Goal: Information Seeking & Learning: Compare options

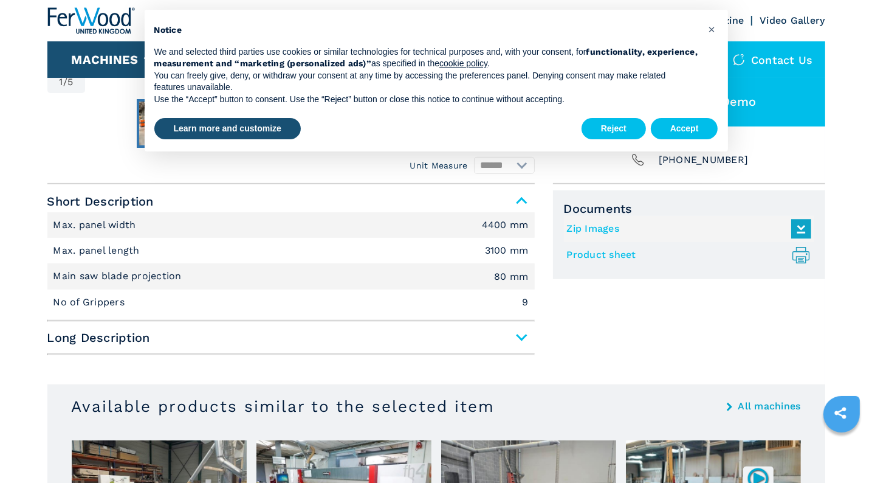
scroll to position [122, 0]
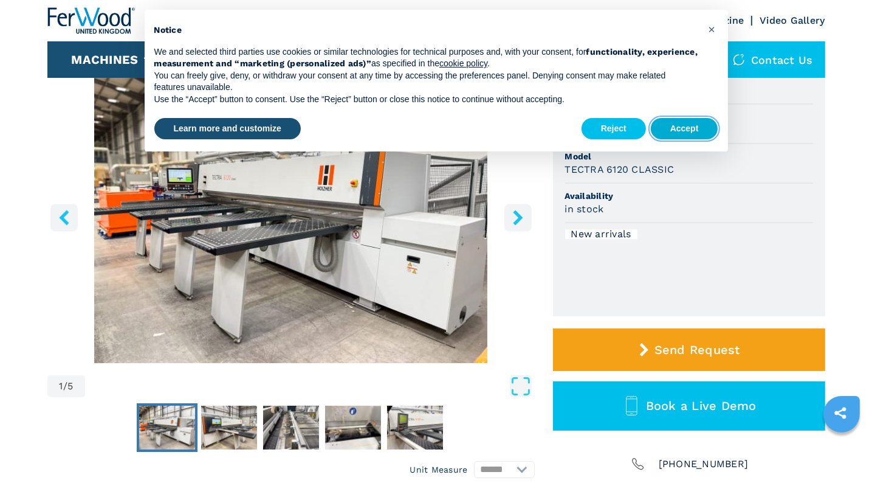
click at [698, 129] on button "Accept" at bounding box center [684, 129] width 67 height 22
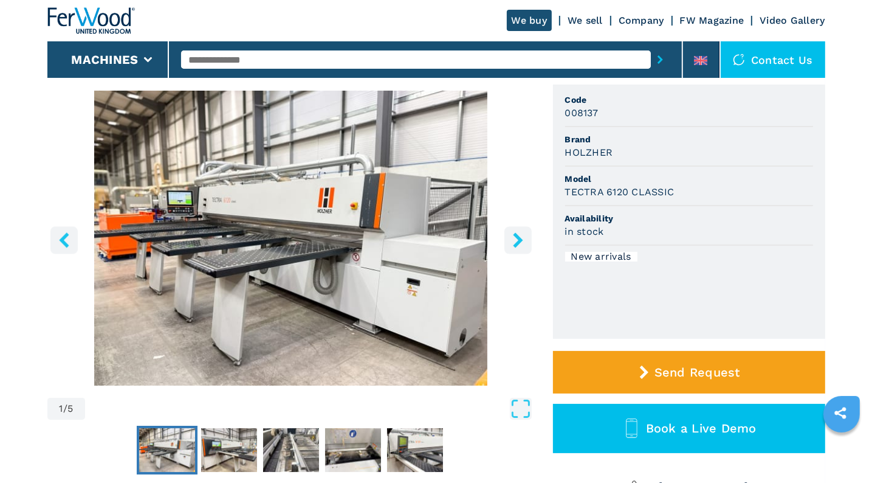
scroll to position [61, 0]
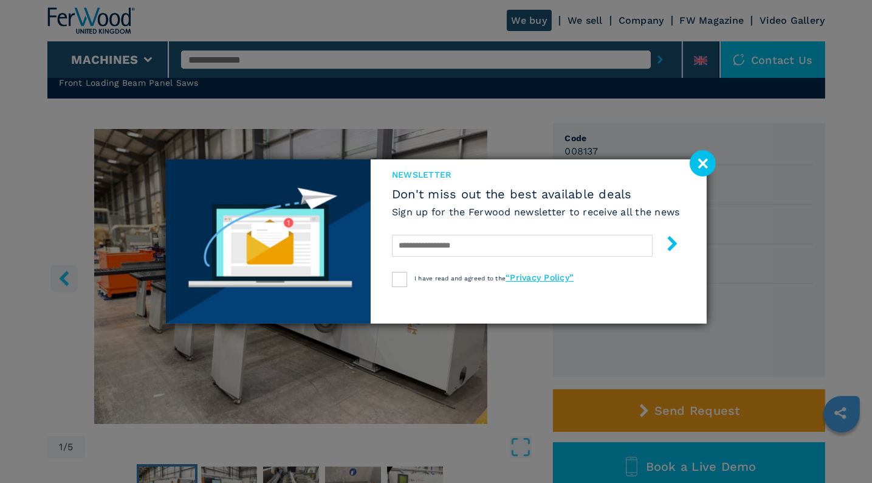
click at [702, 161] on image at bounding box center [703, 163] width 26 height 26
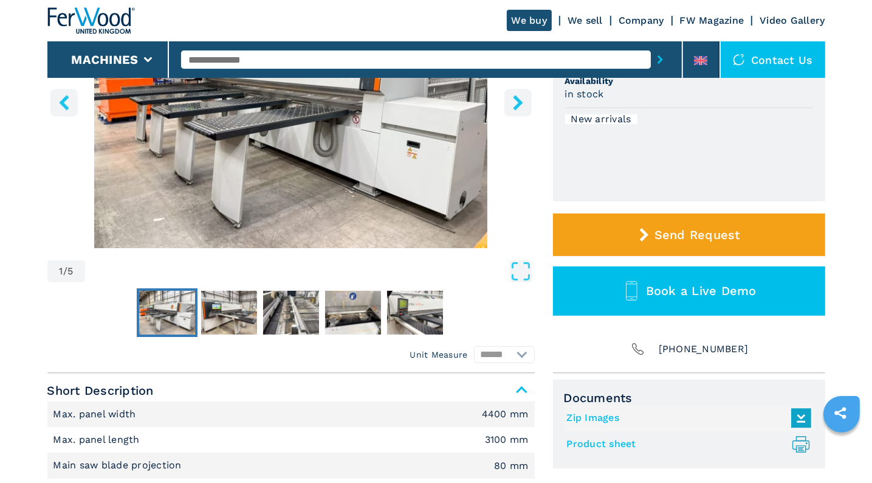
scroll to position [243, 0]
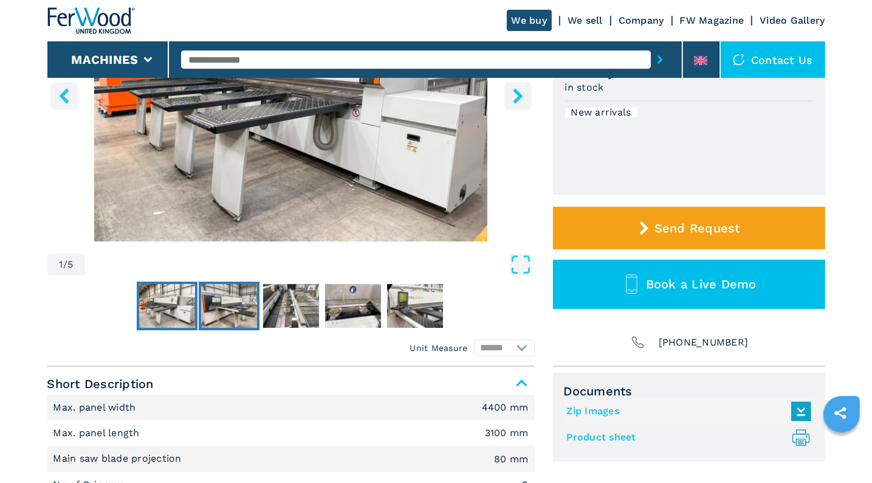
click at [242, 301] on img "Go to Slide 2" at bounding box center [229, 306] width 56 height 44
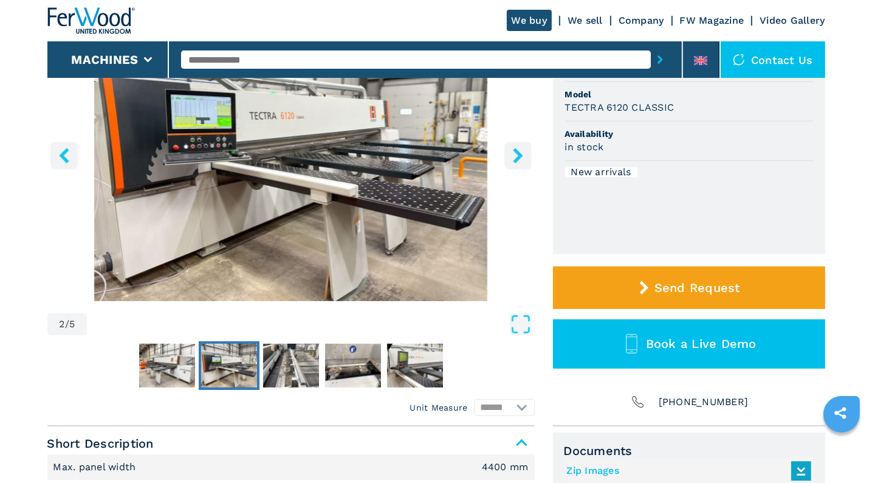
scroll to position [122, 0]
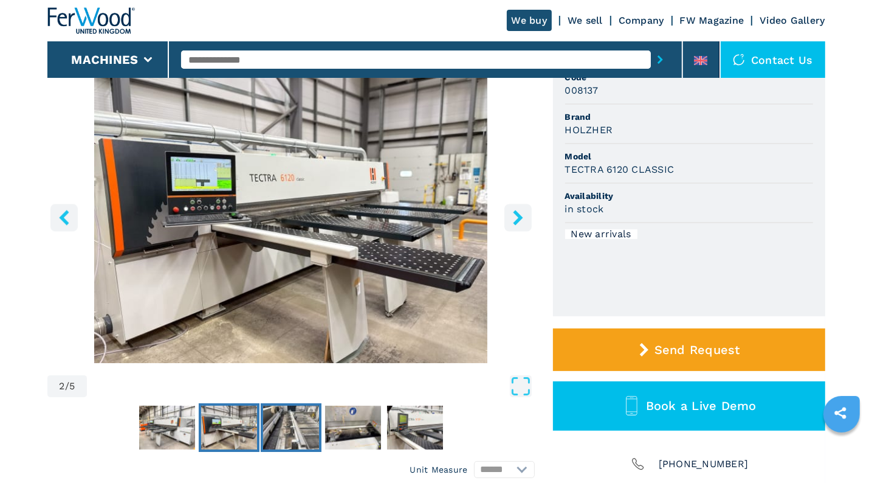
click at [301, 412] on img "Go to Slide 3" at bounding box center [291, 427] width 56 height 44
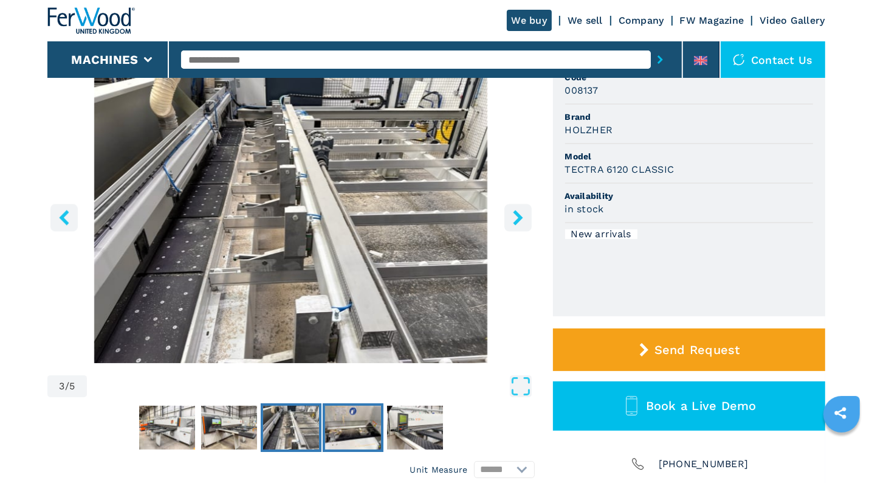
click at [341, 410] on img "Go to Slide 4" at bounding box center [353, 427] width 56 height 44
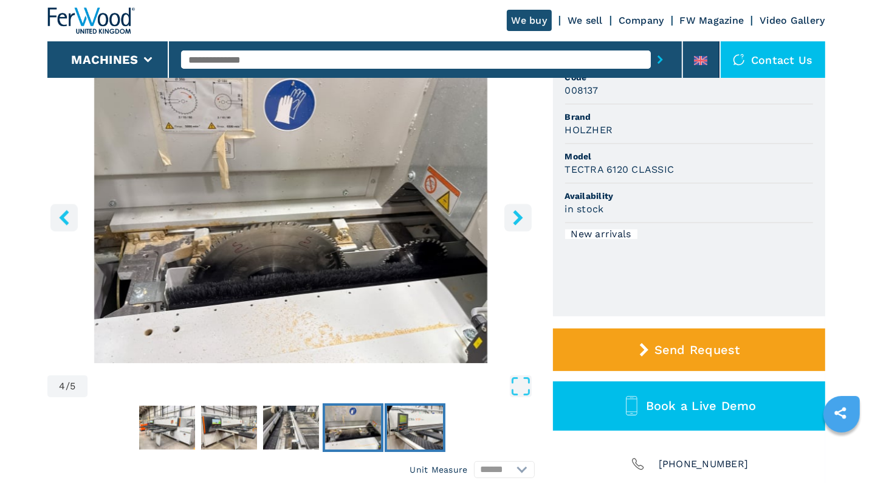
click at [406, 416] on img "Go to Slide 5" at bounding box center [415, 427] width 56 height 44
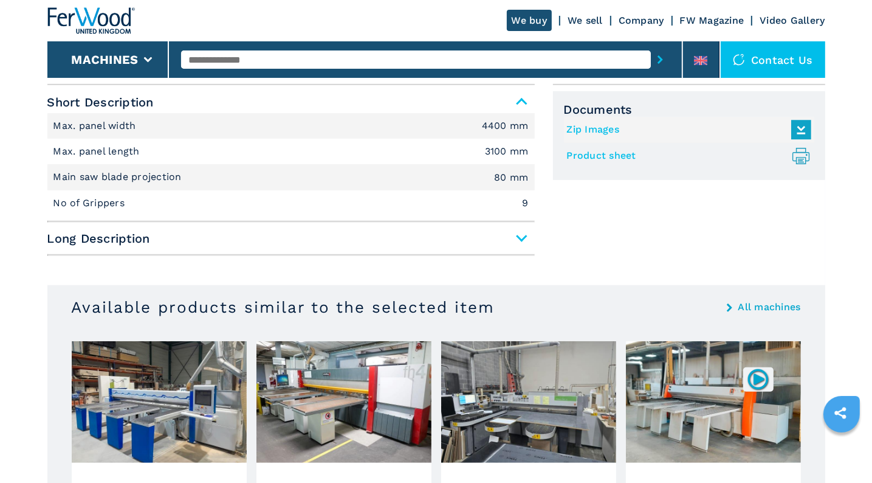
scroll to position [547, 0]
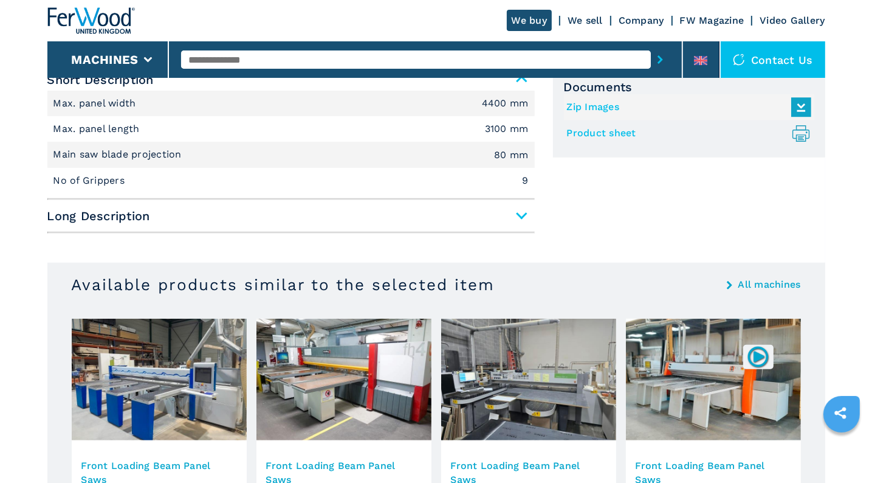
click at [525, 212] on span "Long Description" at bounding box center [290, 216] width 487 height 22
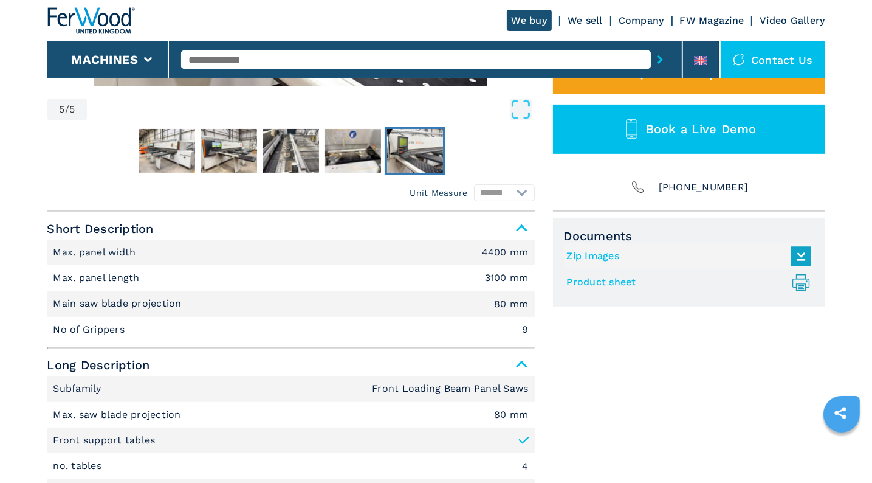
scroll to position [425, 0]
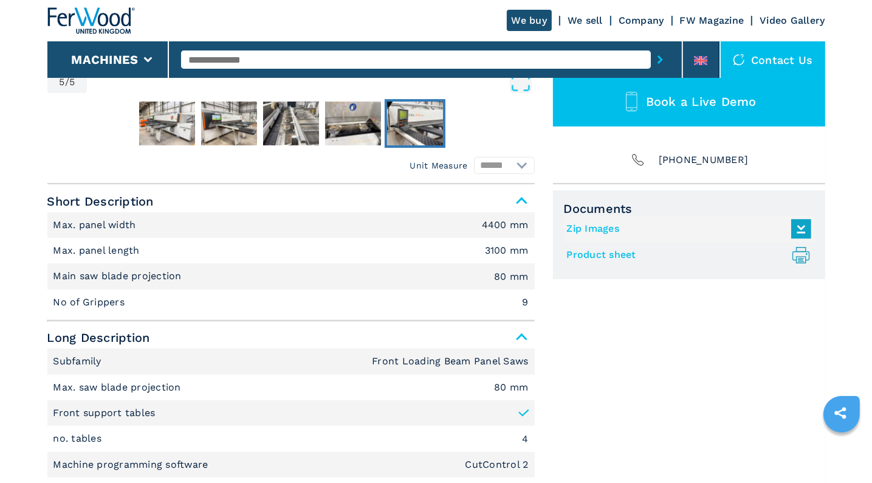
click at [314, 277] on li "Main saw blade projection 80 mm" at bounding box center [290, 276] width 487 height 26
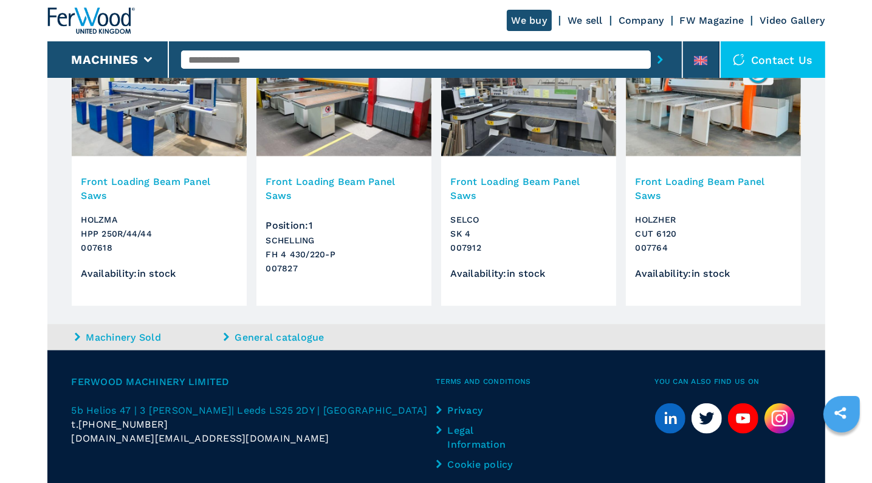
scroll to position [912, 0]
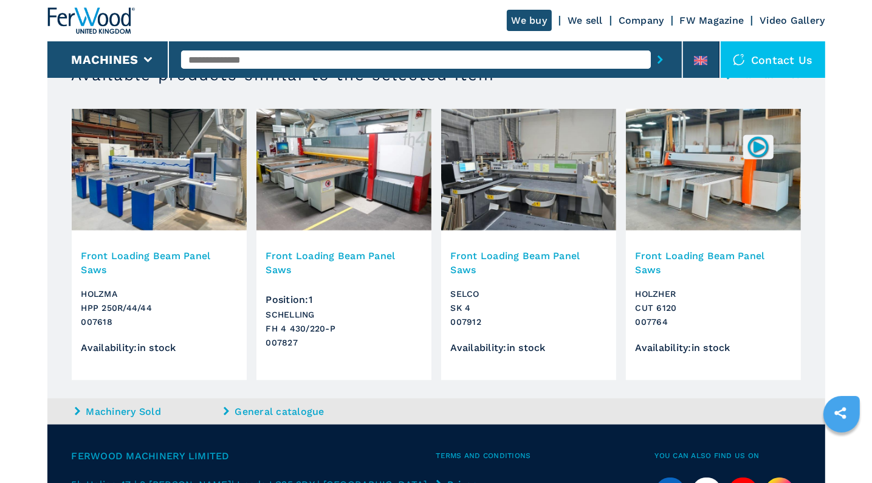
click at [336, 183] on img at bounding box center [343, 170] width 175 height 122
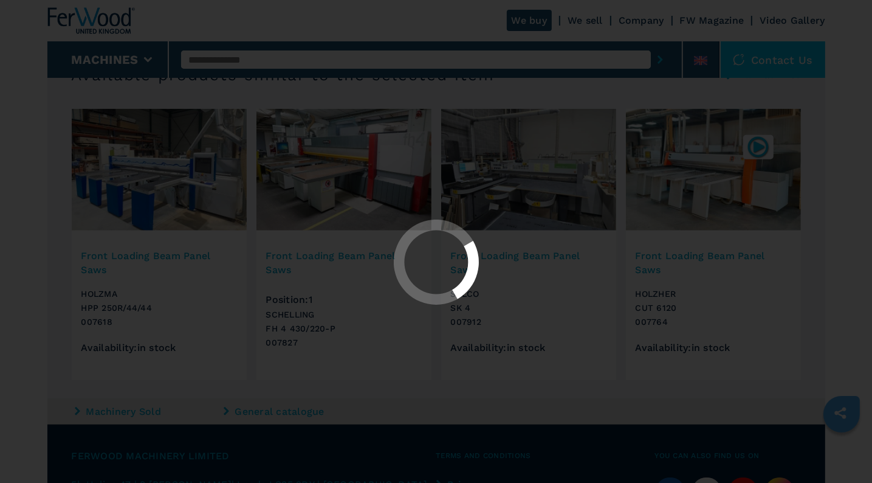
scroll to position [0, 0]
